Goal: Transaction & Acquisition: Purchase product/service

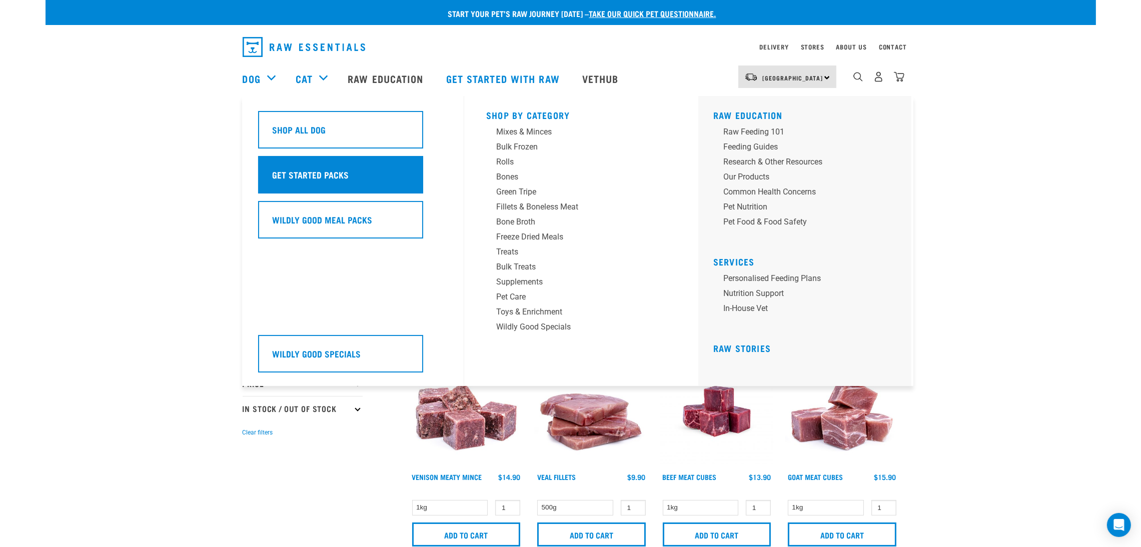
click at [324, 183] on div "Get Started Packs" at bounding box center [340, 175] width 165 height 38
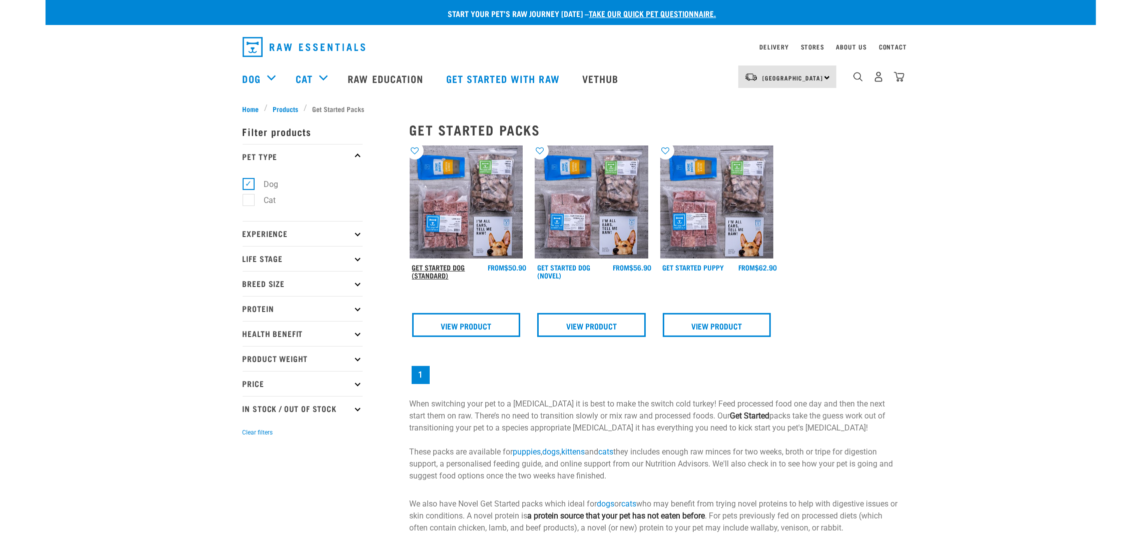
click at [438, 267] on link "Get Started Dog (Standard)" at bounding box center [438, 272] width 53 height 12
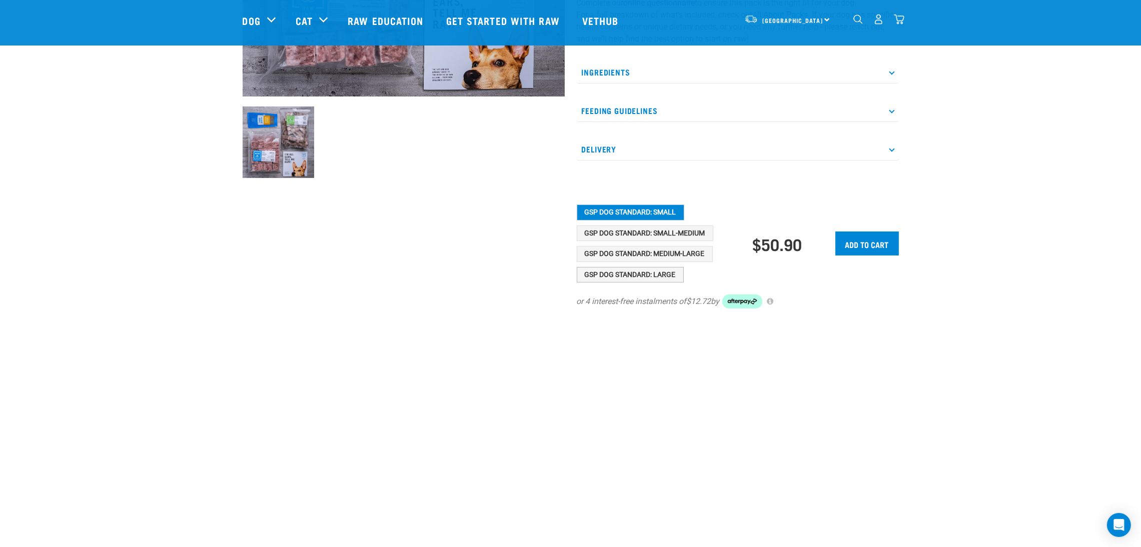
scroll to position [300, 0]
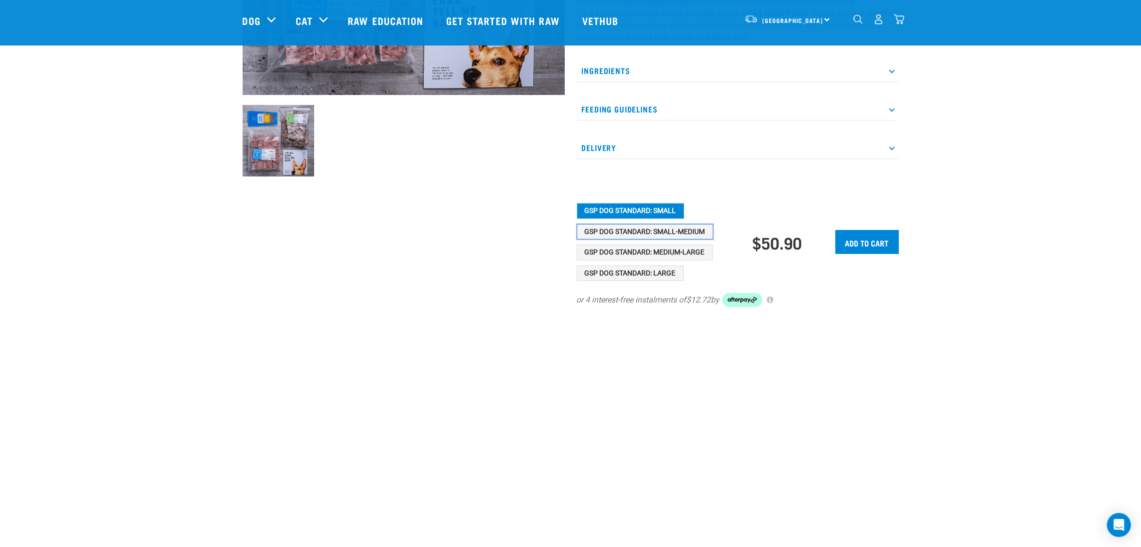
click at [659, 232] on button "GSP Dog Standard: Small-Medium" at bounding box center [645, 232] width 137 height 16
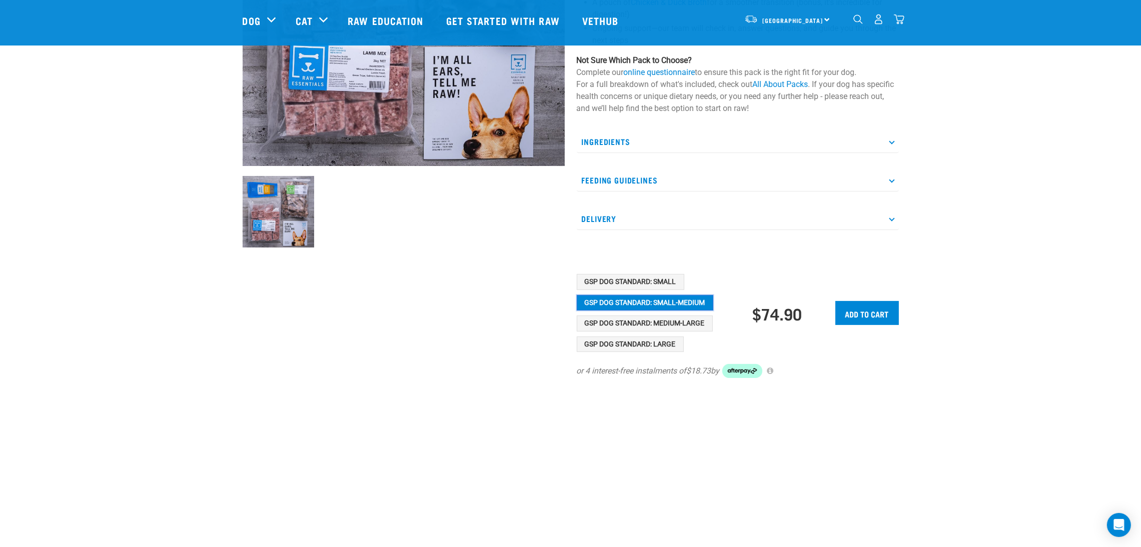
scroll to position [150, 0]
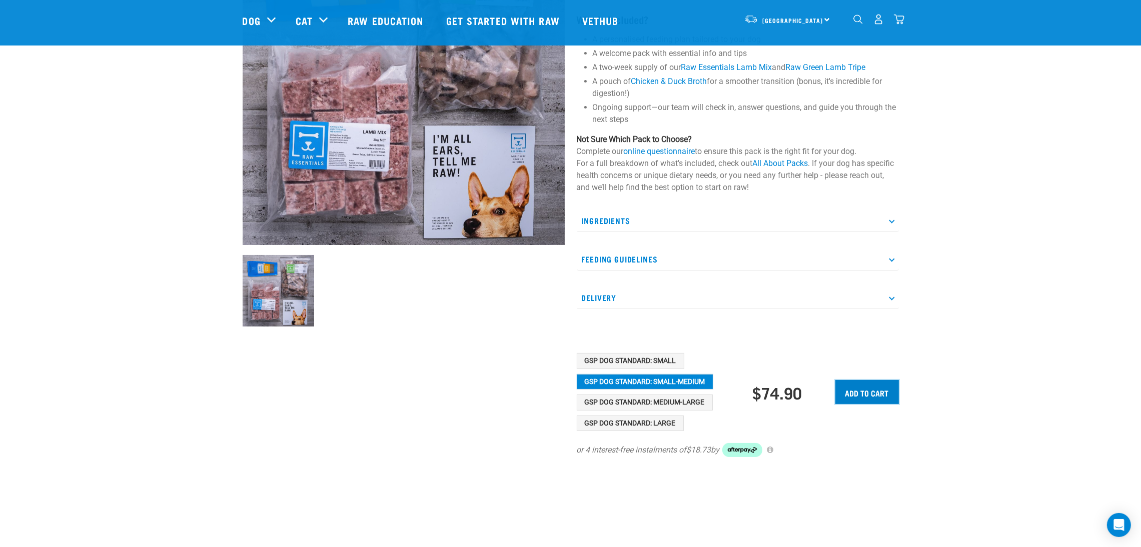
click at [857, 392] on input "Add to cart" at bounding box center [867, 392] width 64 height 24
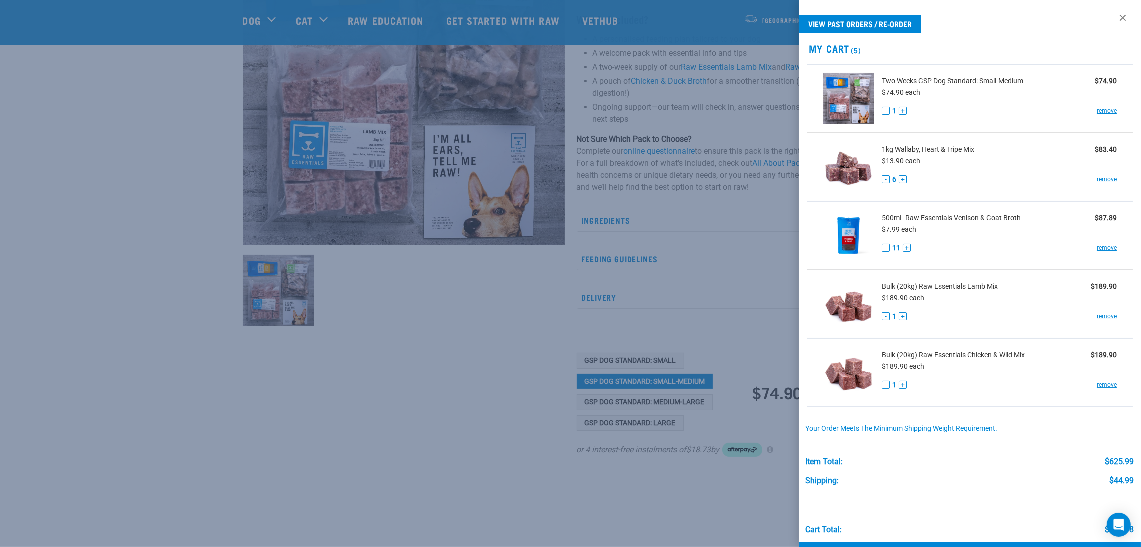
click at [505, 372] on div at bounding box center [570, 273] width 1141 height 547
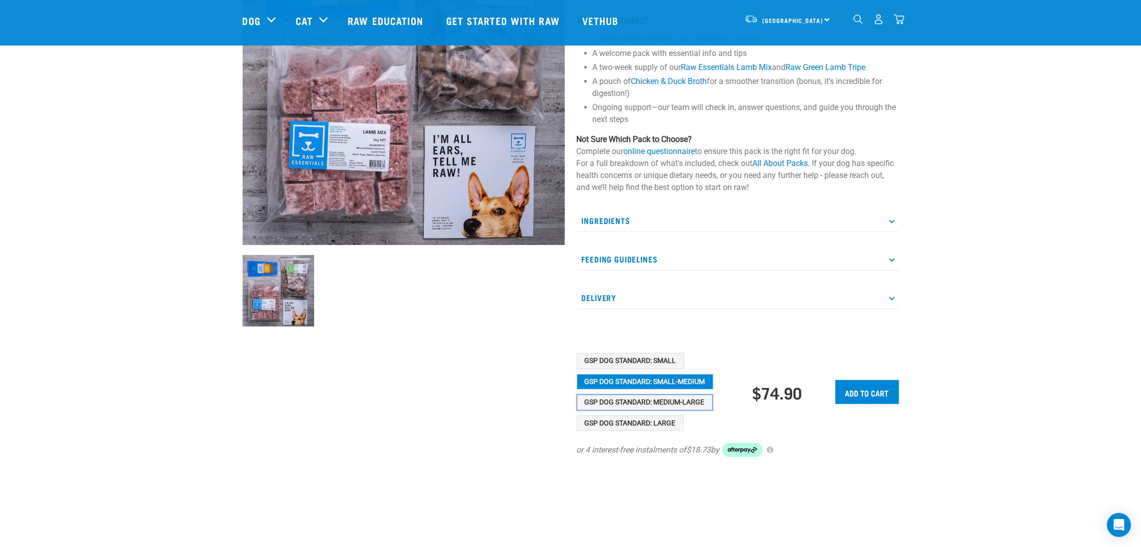
click at [680, 402] on button "GSP Dog Standard: Medium-Large" at bounding box center [645, 403] width 136 height 16
click at [869, 391] on input "Add to cart" at bounding box center [867, 392] width 64 height 24
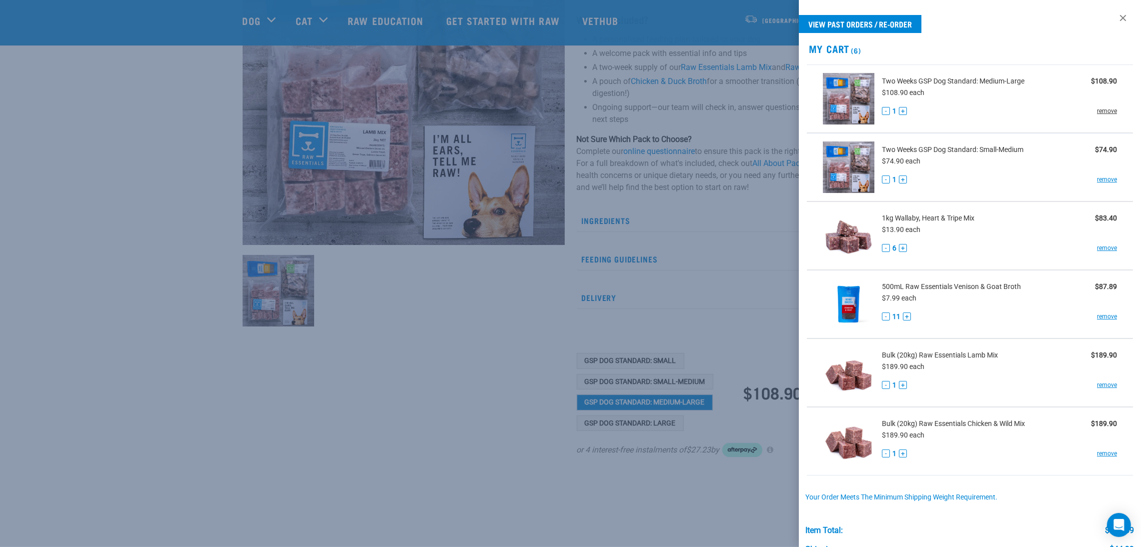
click at [1097, 108] on link "remove" at bounding box center [1107, 111] width 20 height 9
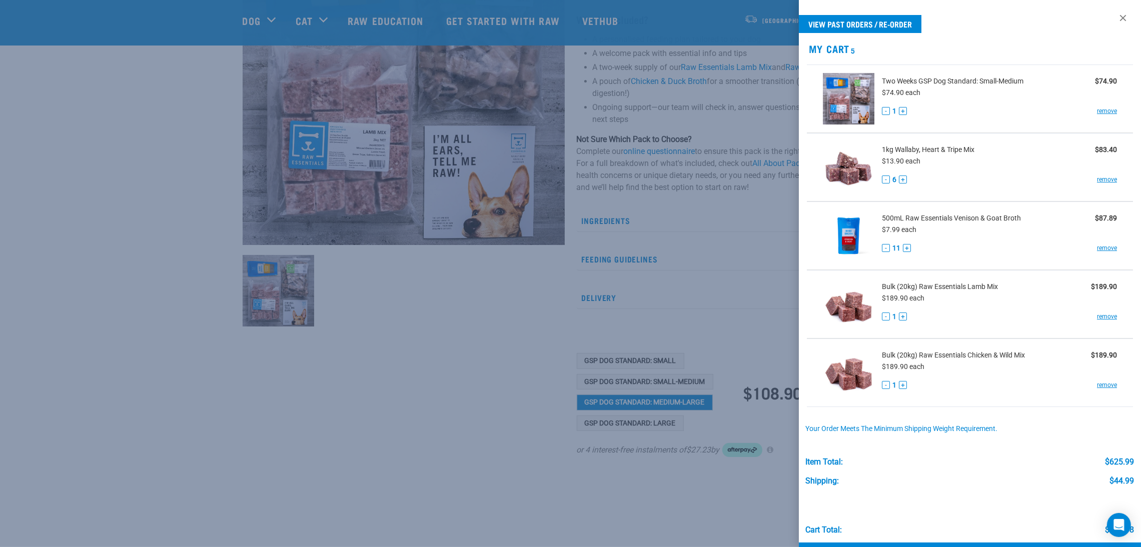
click at [1097, 108] on link "remove" at bounding box center [1107, 111] width 20 height 9
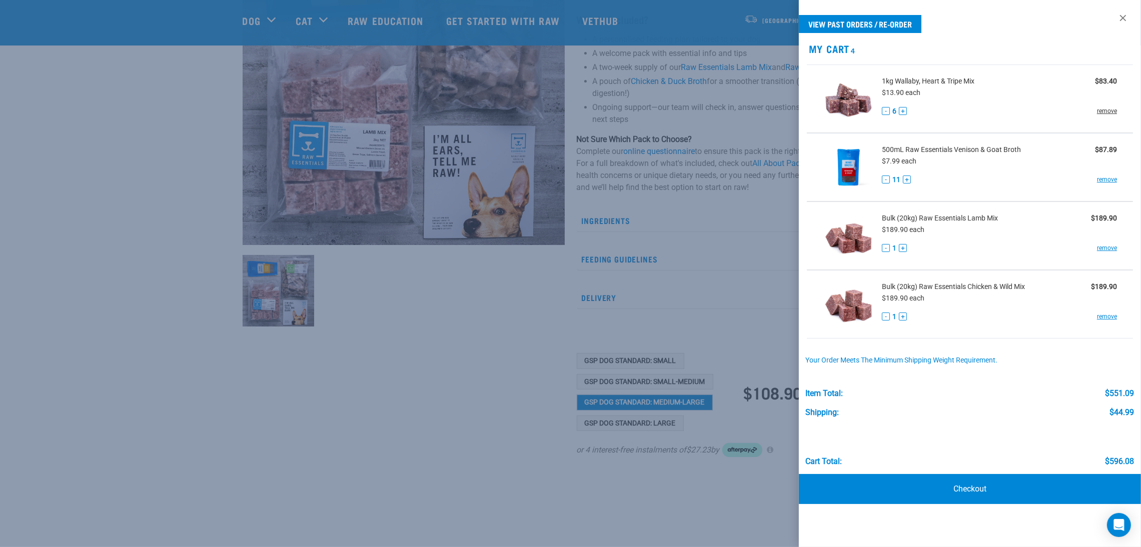
click at [1097, 109] on link "remove" at bounding box center [1107, 111] width 20 height 9
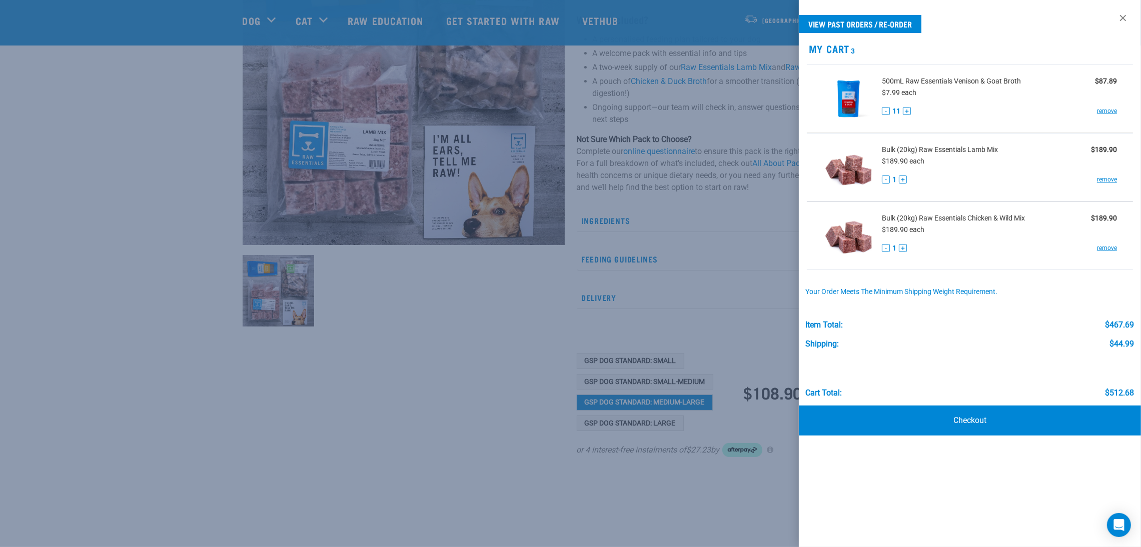
click at [1097, 109] on link "remove" at bounding box center [1107, 111] width 20 height 9
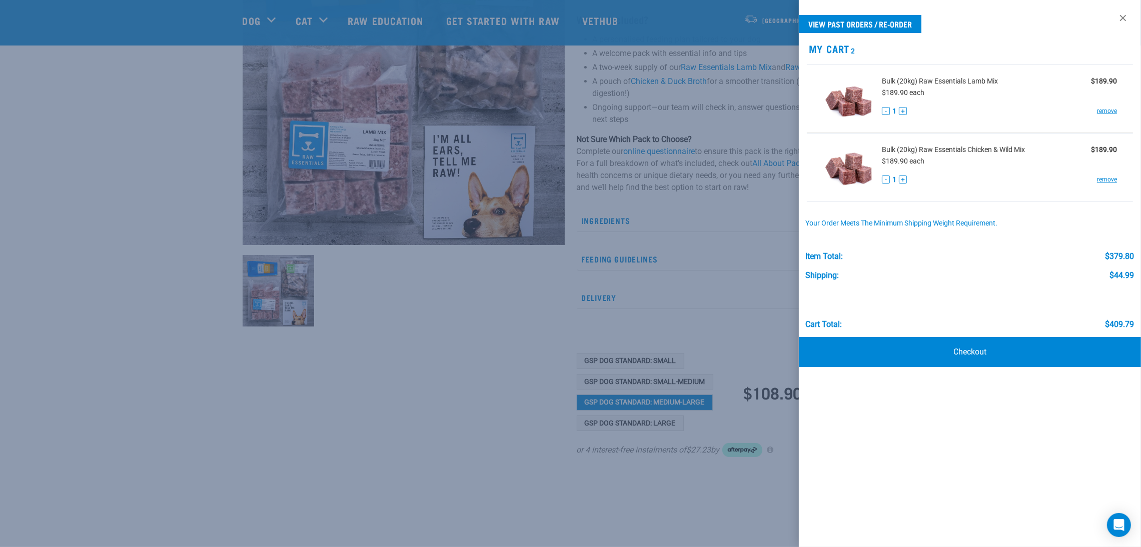
click at [1097, 109] on link "remove" at bounding box center [1107, 111] width 20 height 9
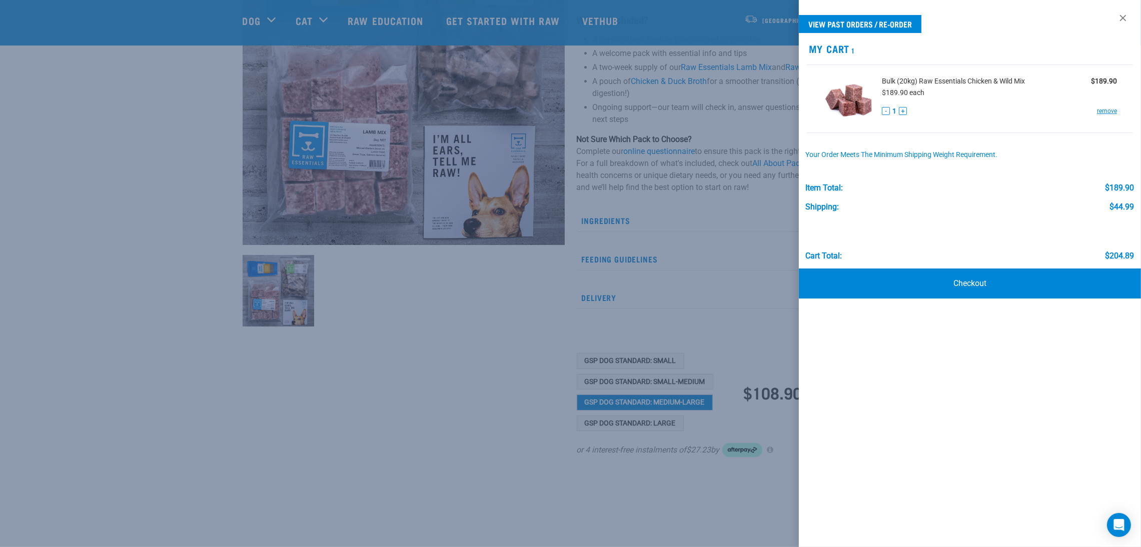
click at [1097, 109] on link "remove" at bounding box center [1107, 111] width 20 height 9
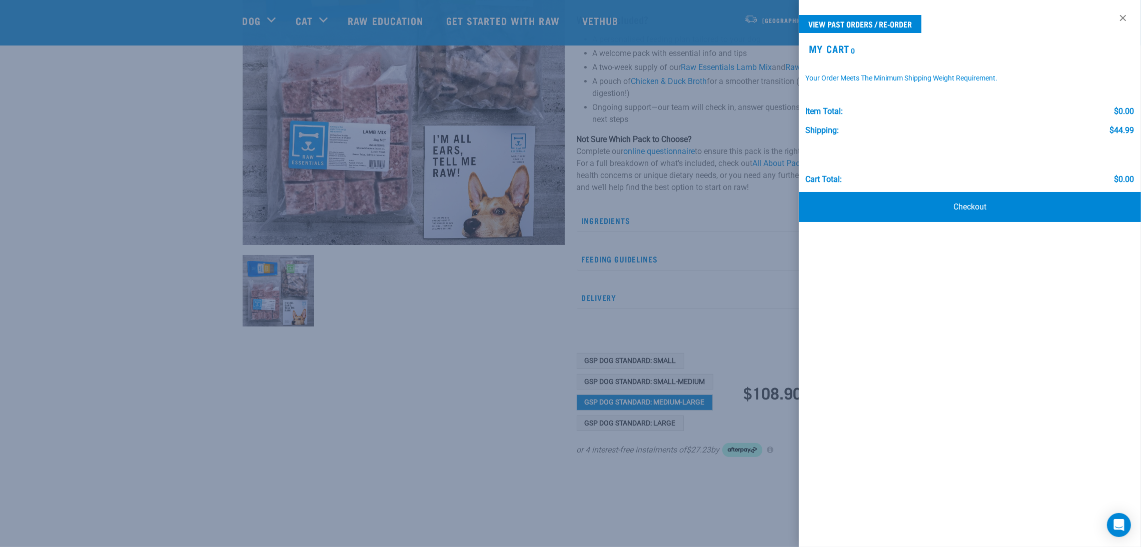
click at [182, 286] on div at bounding box center [570, 273] width 1141 height 547
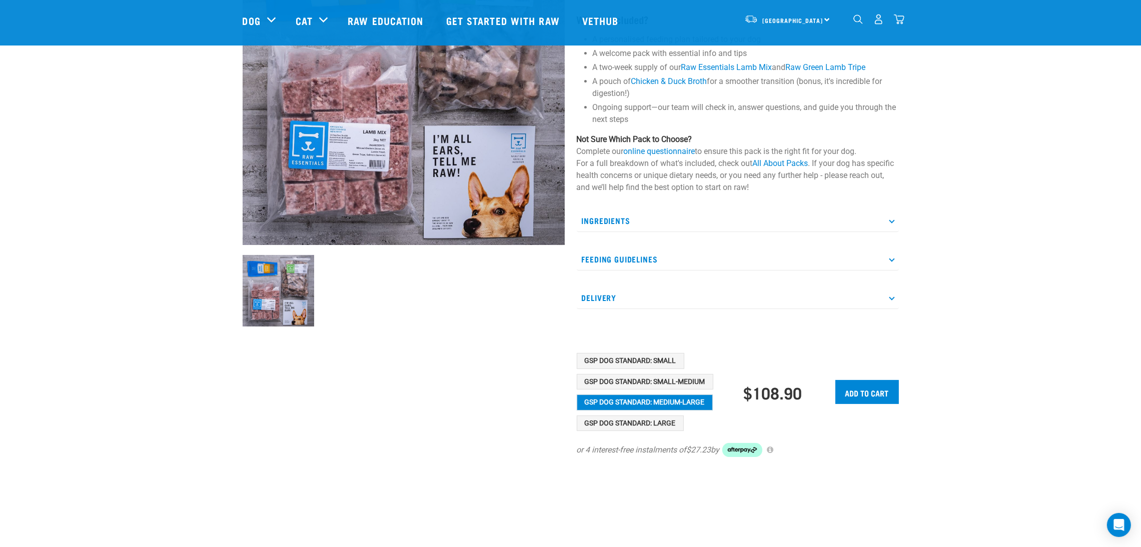
click at [878, 24] on img "dropdown navigation" at bounding box center [878, 19] width 11 height 11
